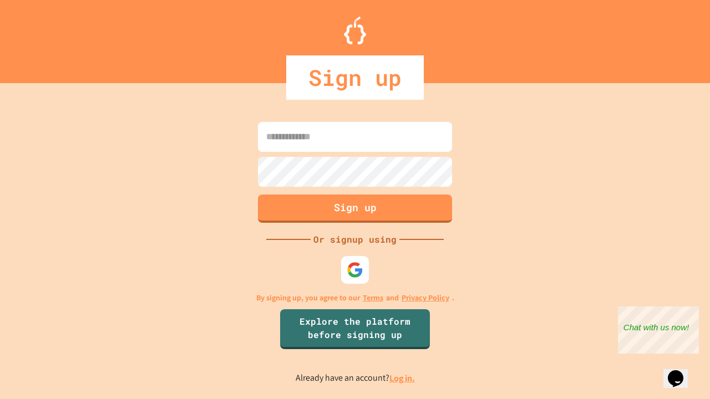
click at [402, 378] on link "Log in." at bounding box center [401, 378] width 25 height 12
